Goal: Information Seeking & Learning: Learn about a topic

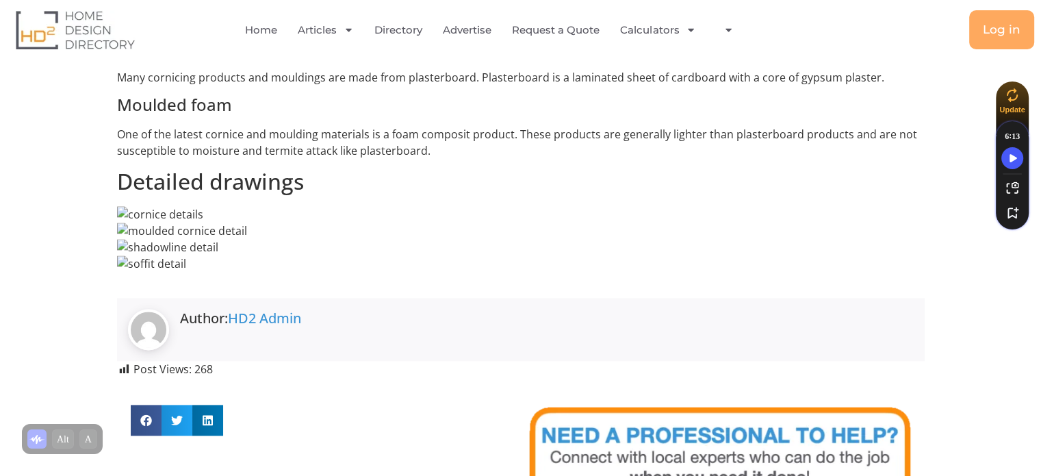
scroll to position [1711, 0]
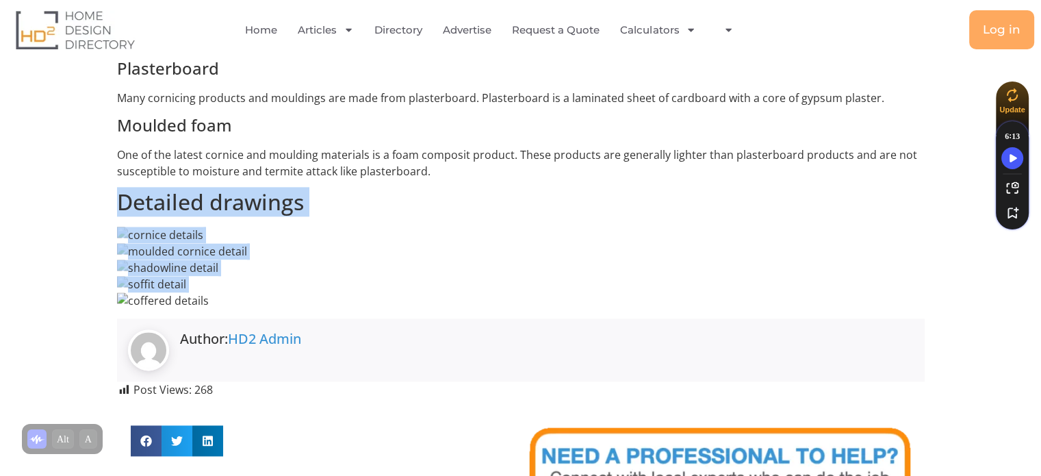
drag, startPoint x: 244, startPoint y: 306, endPoint x: 92, endPoint y: 210, distance: 180.2
click at [192, 200] on h2 "Detailed drawings" at bounding box center [521, 202] width 808 height 26
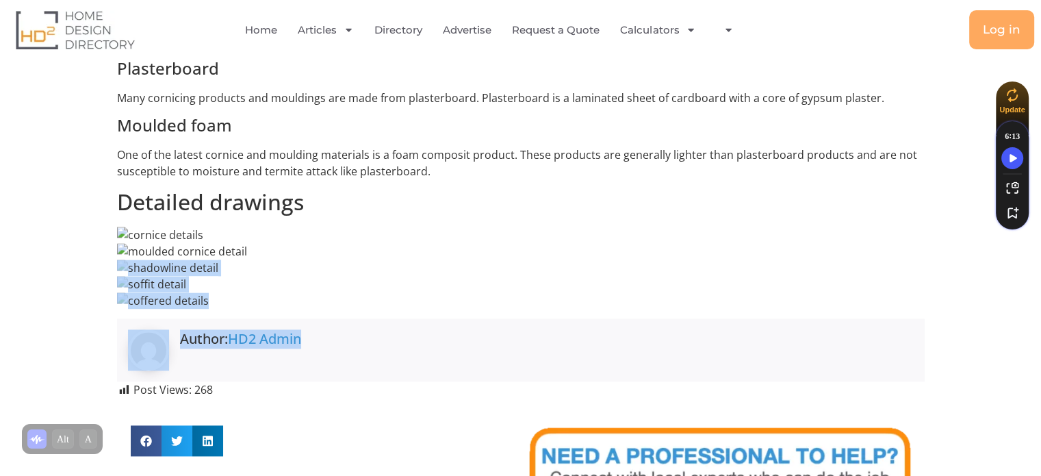
drag, startPoint x: 277, startPoint y: 270, endPoint x: 720, endPoint y: 284, distance: 443.8
click at [633, 306] on p at bounding box center [521, 268] width 808 height 82
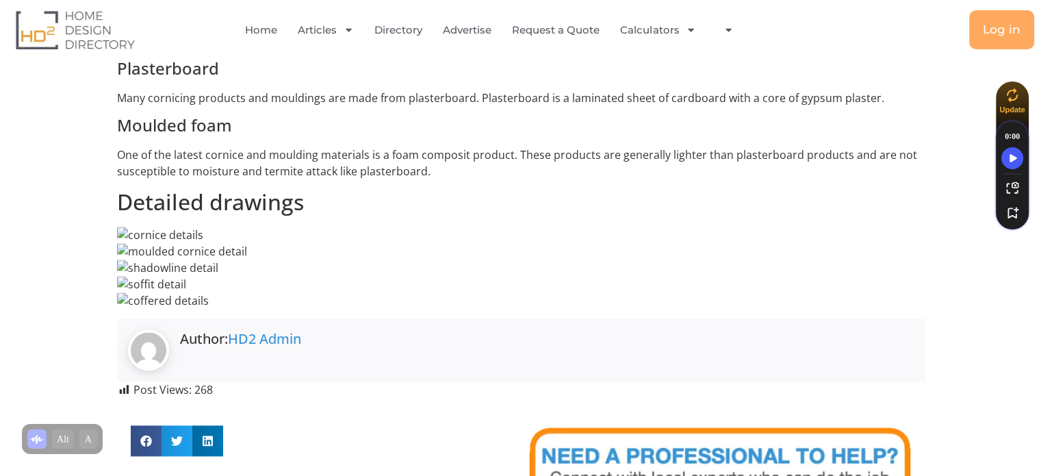
click at [484, 234] on p at bounding box center [521, 268] width 808 height 82
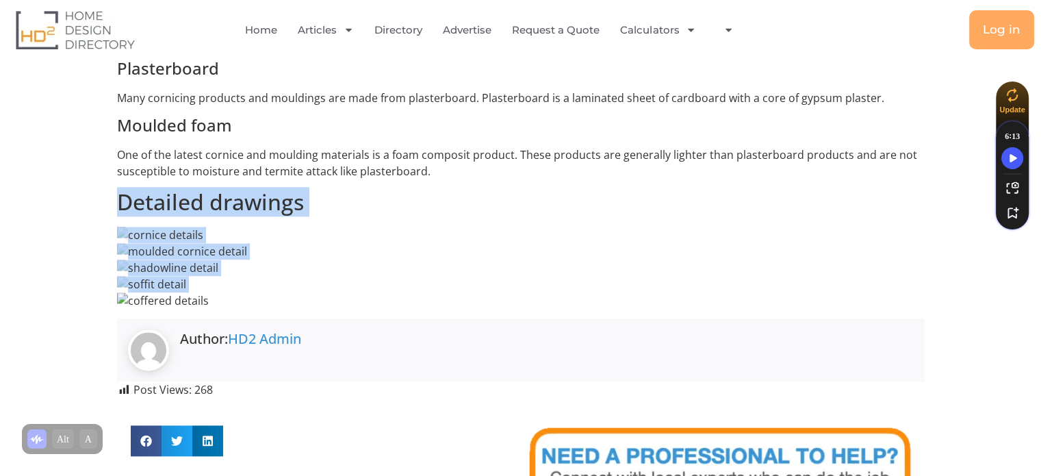
drag, startPoint x: 220, startPoint y: 299, endPoint x: 79, endPoint y: 191, distance: 178.2
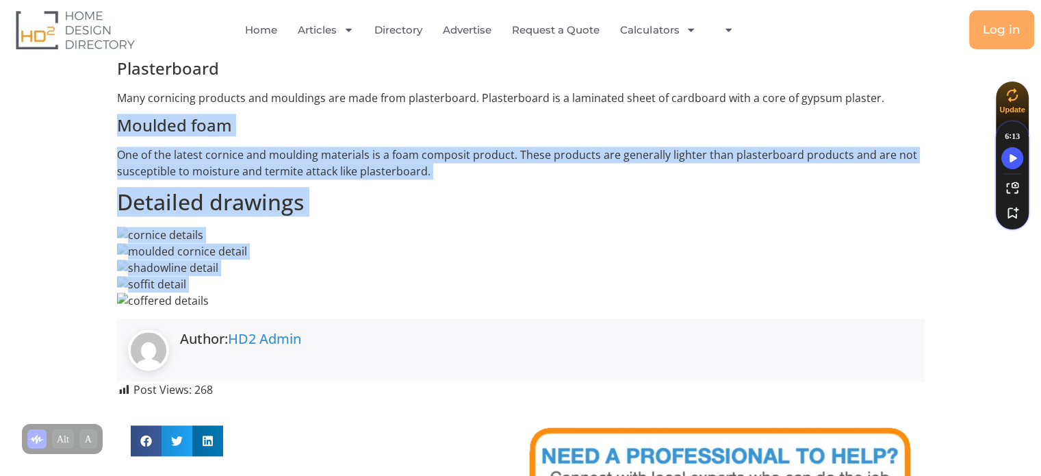
drag, startPoint x: 116, startPoint y: 109, endPoint x: 229, endPoint y: 307, distance: 227.8
click at [229, 307] on p at bounding box center [521, 268] width 808 height 82
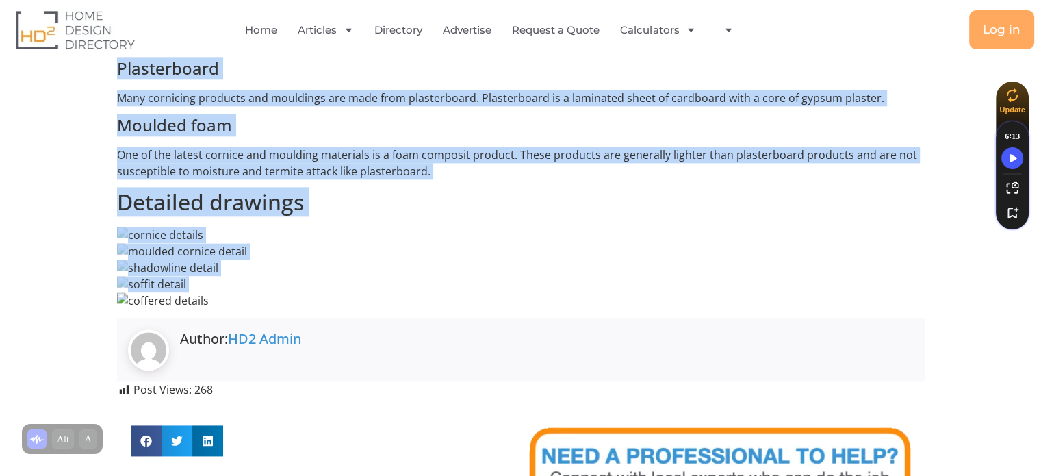
drag, startPoint x: 228, startPoint y: 306, endPoint x: 110, endPoint y: 60, distance: 273.4
click at [218, 102] on p "Many cornicing products and mouldings are made from plasterboard. Plasterboard …" at bounding box center [521, 98] width 808 height 16
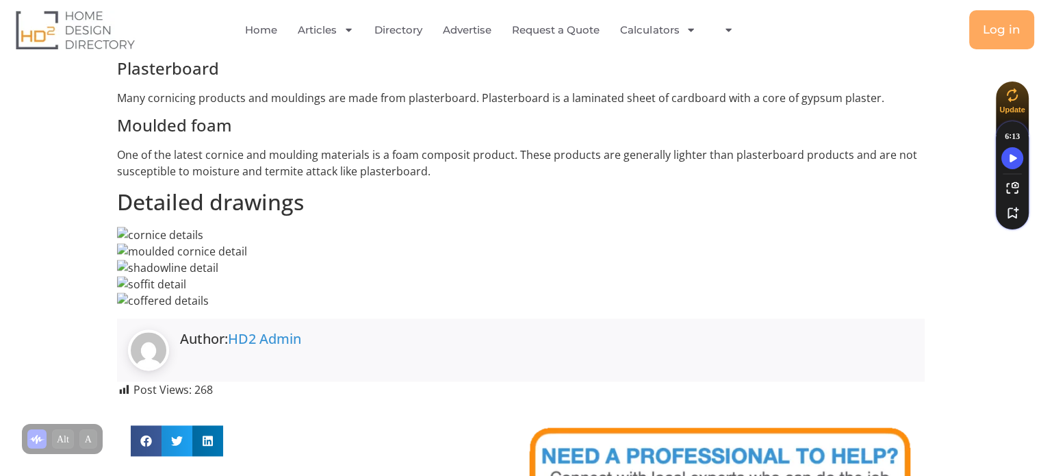
click at [125, 229] on img at bounding box center [160, 235] width 86 height 16
click at [124, 273] on img at bounding box center [167, 267] width 101 height 16
